Goal: Information Seeking & Learning: Learn about a topic

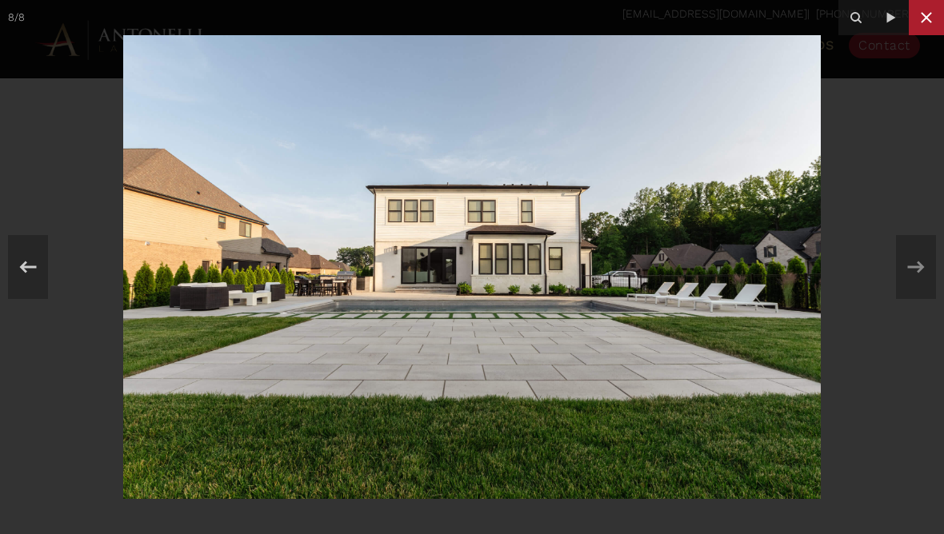
click at [925, 20] on icon at bounding box center [926, 17] width 19 height 19
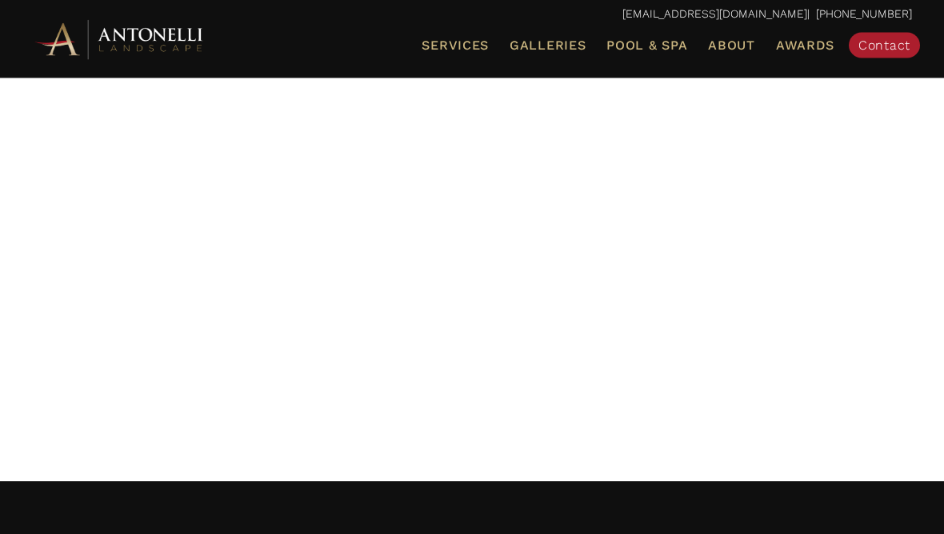
scroll to position [179, 0]
click at [551, 42] on span "Galleries" at bounding box center [547, 45] width 76 height 15
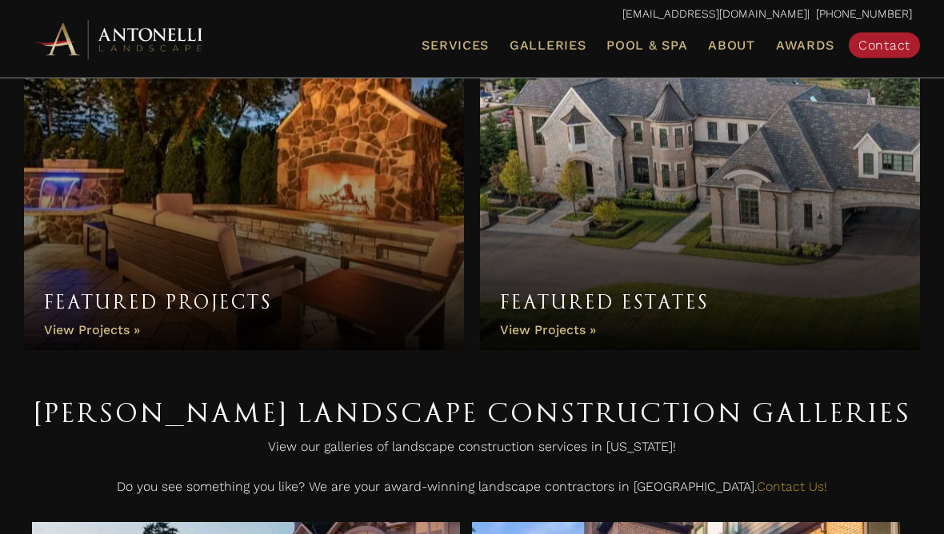
scroll to position [76, 0]
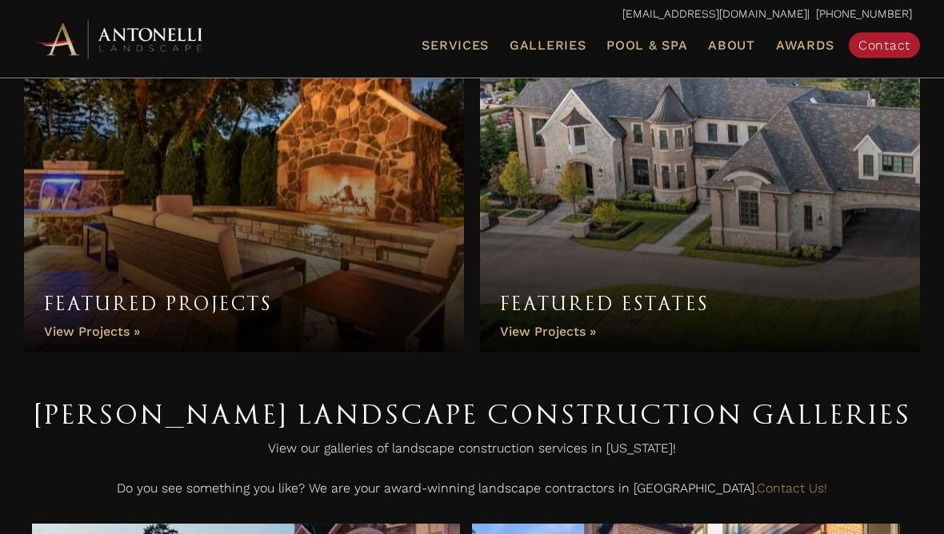
click at [93, 336] on link "Featured Projects" at bounding box center [244, 185] width 440 height 336
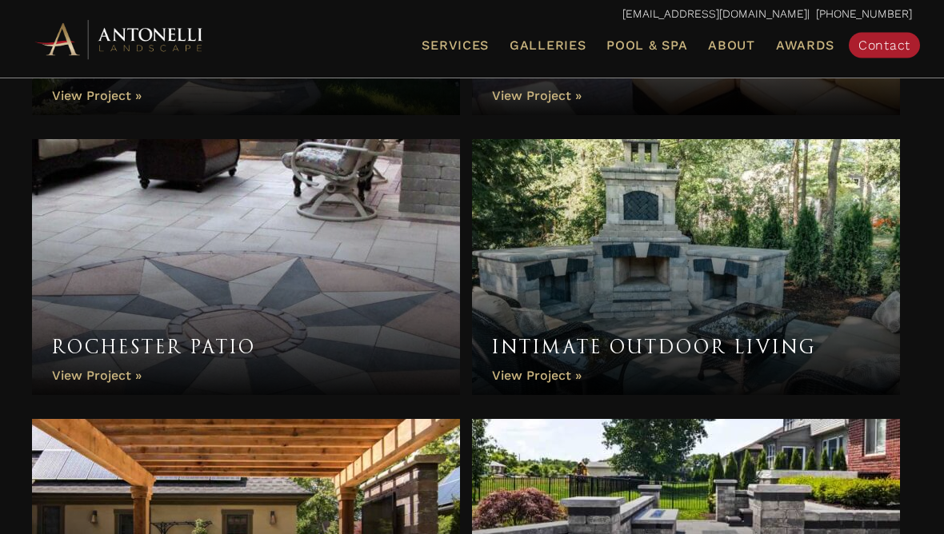
scroll to position [1924, 0]
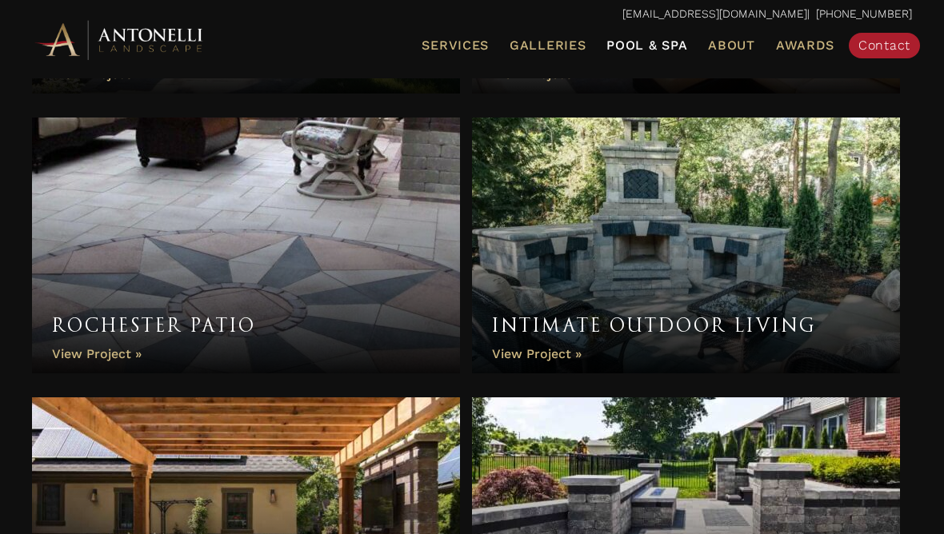
click at [657, 50] on span "Pool & Spa" at bounding box center [646, 45] width 81 height 15
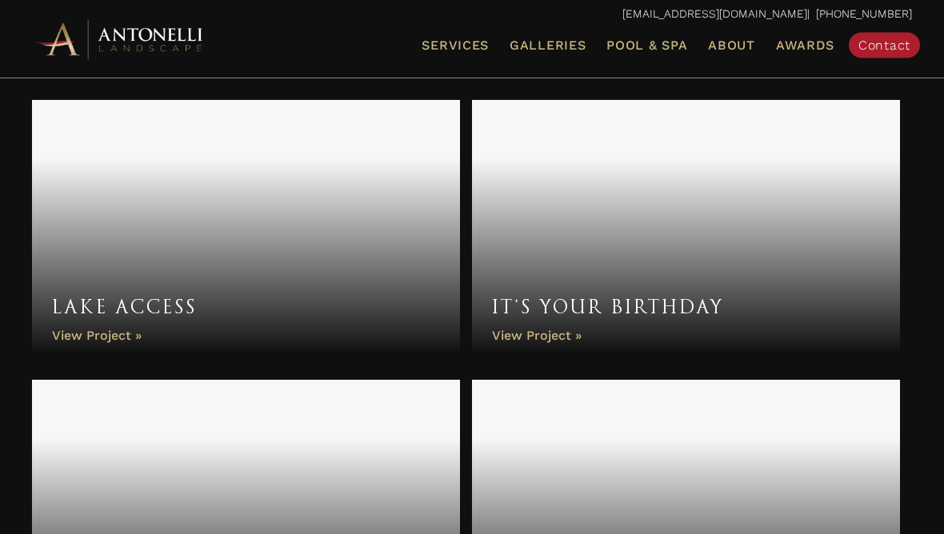
scroll to position [1123, 0]
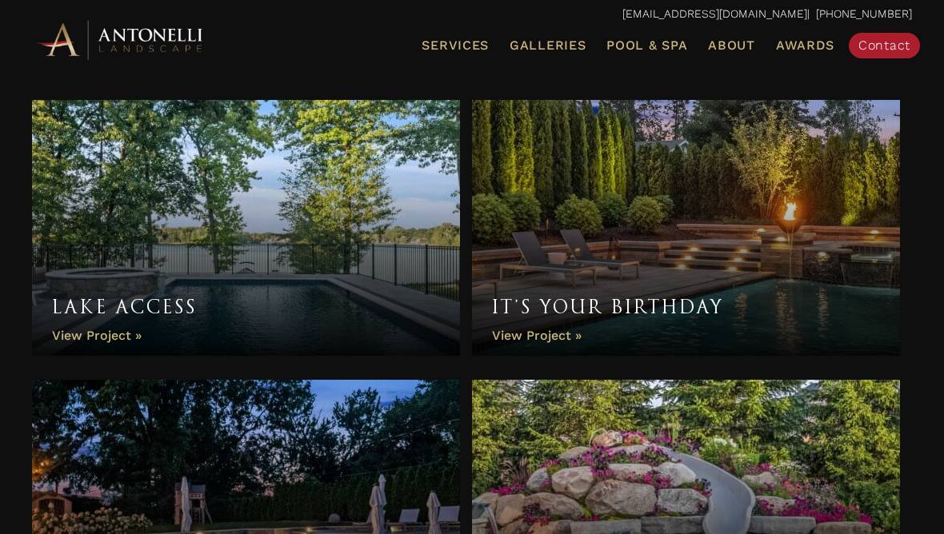
click at [348, 250] on link "Lake Access" at bounding box center [246, 228] width 428 height 256
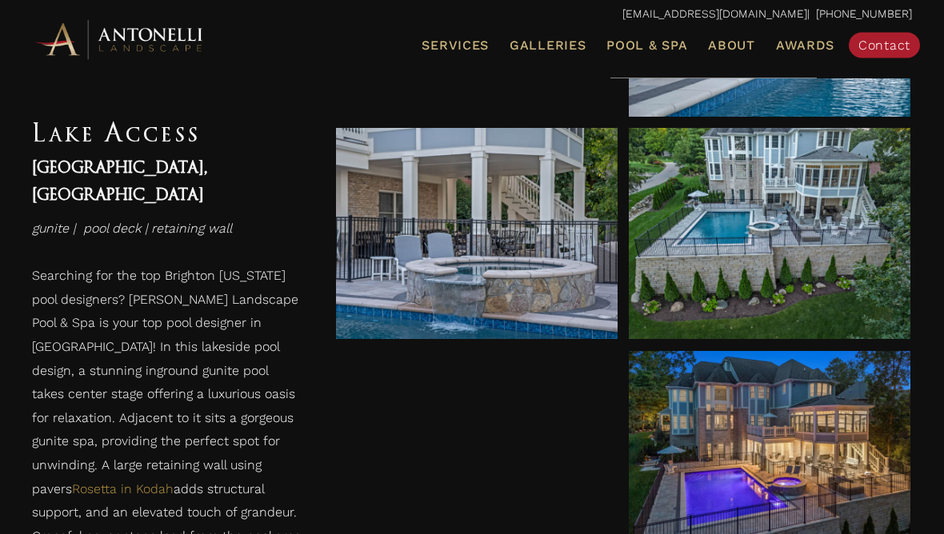
scroll to position [1043, 0]
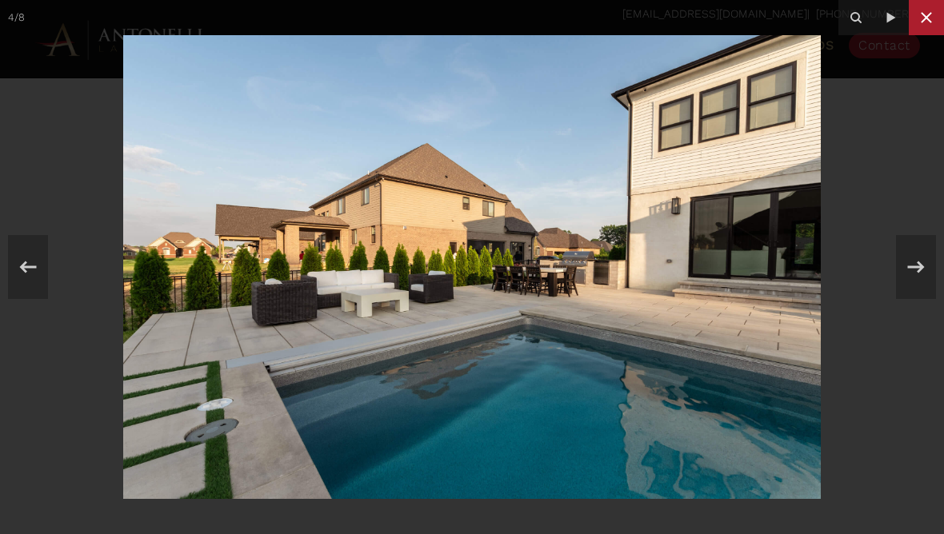
click at [925, 22] on icon at bounding box center [926, 17] width 19 height 19
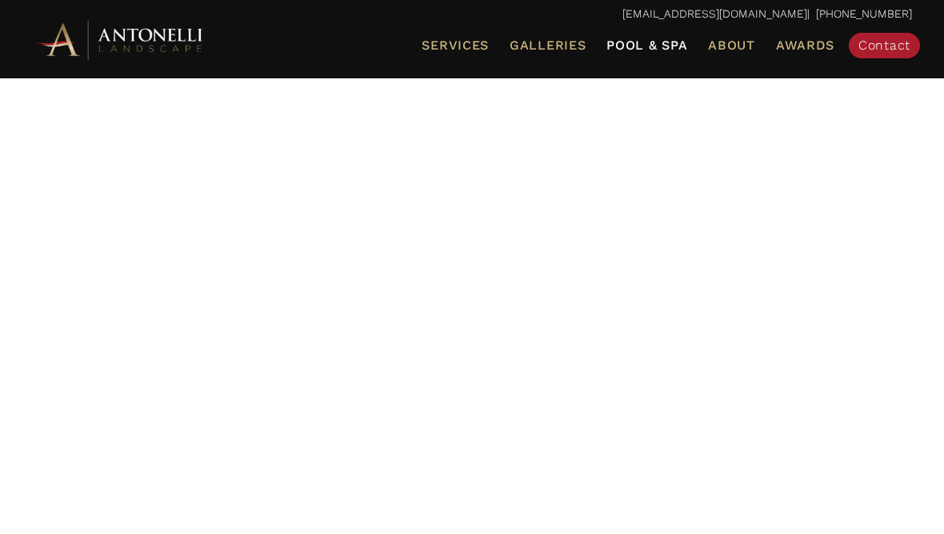
click at [637, 54] on link "Pool & Spa" at bounding box center [647, 45] width 94 height 21
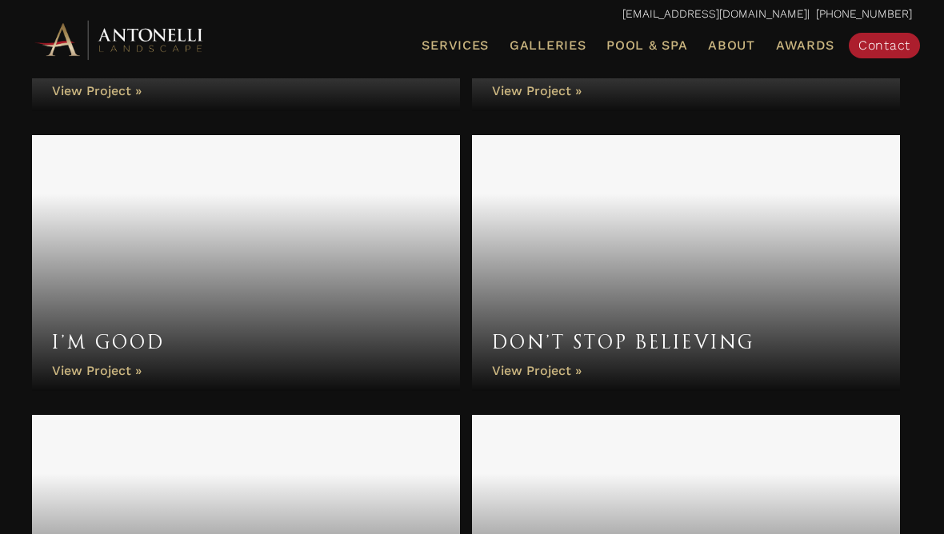
scroll to position [1418, 0]
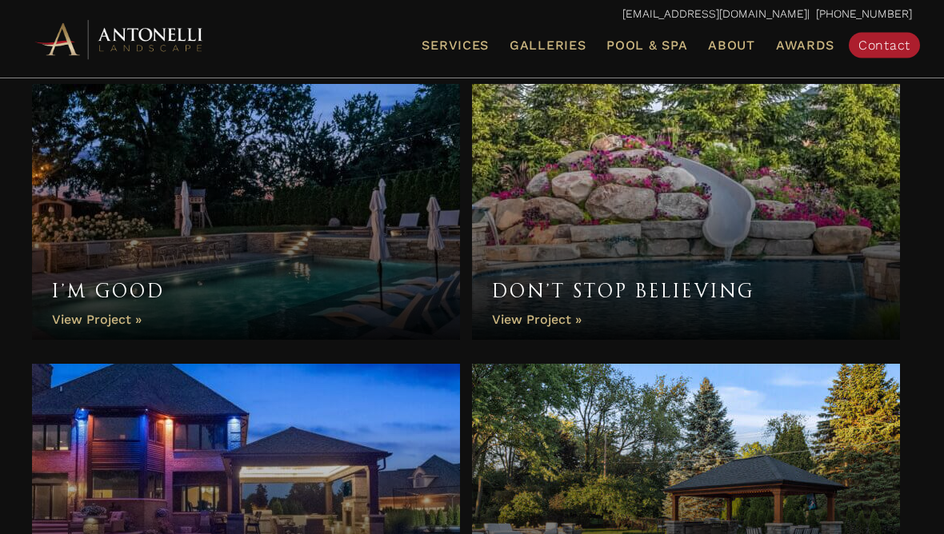
click at [363, 227] on link "I’m Good" at bounding box center [246, 213] width 428 height 256
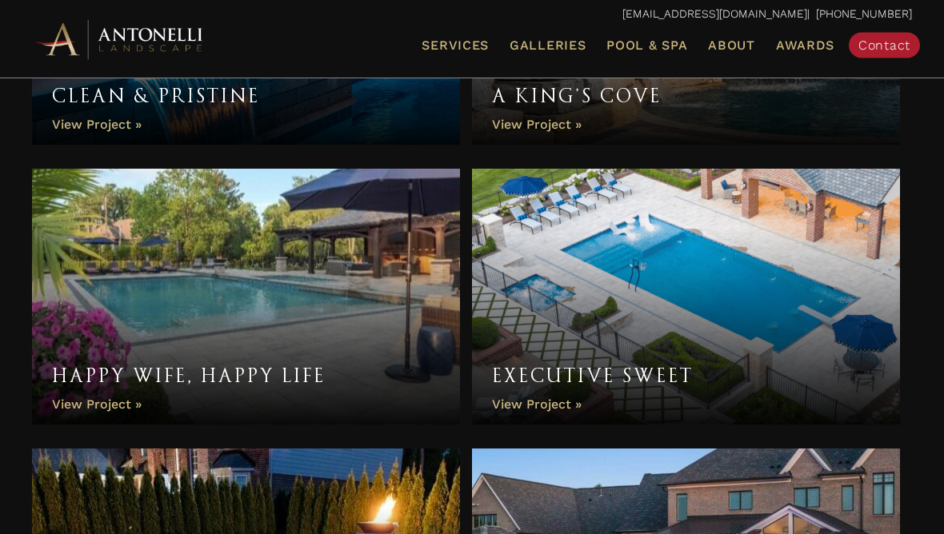
scroll to position [2172, 0]
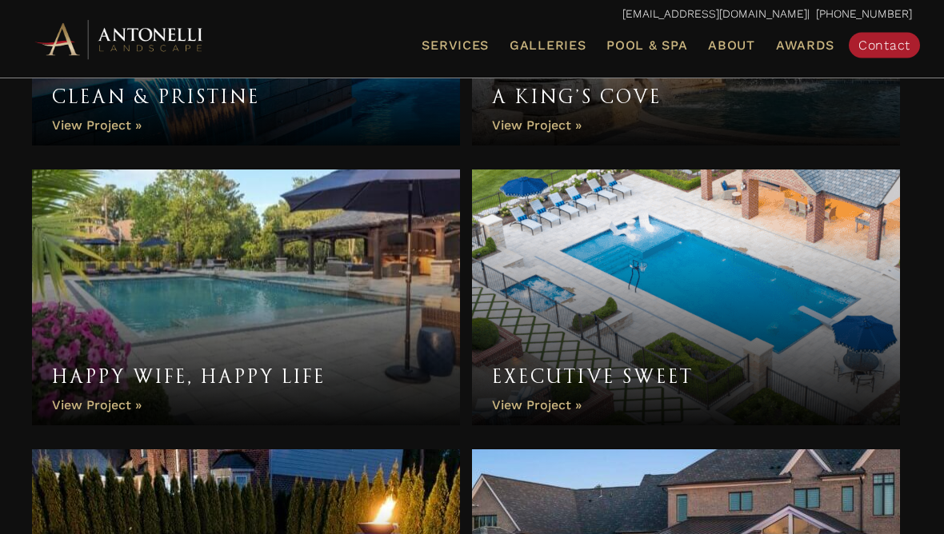
click at [742, 262] on link "Executive Sweet" at bounding box center [686, 298] width 428 height 256
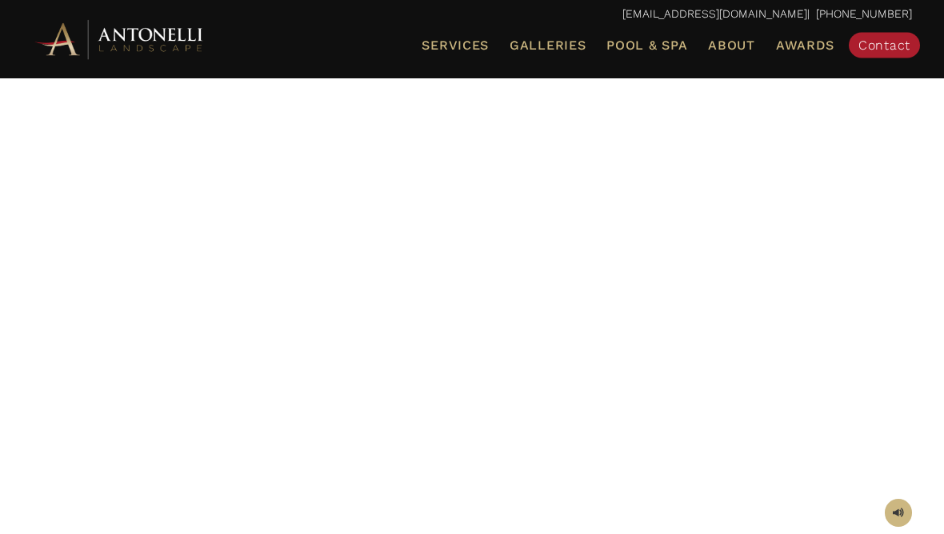
scroll to position [122, 0]
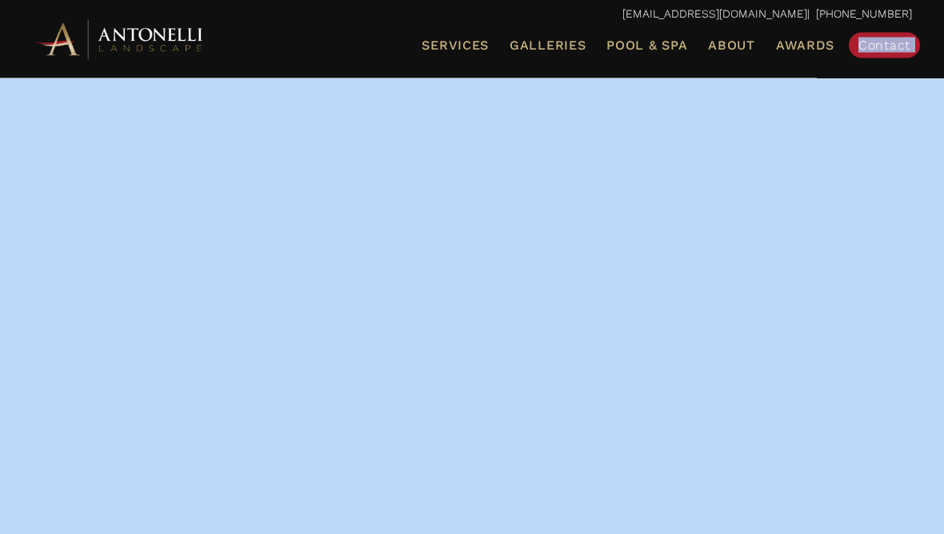
click at [868, 202] on div at bounding box center [472, 298] width 880 height 520
